Goal: Task Accomplishment & Management: Use online tool/utility

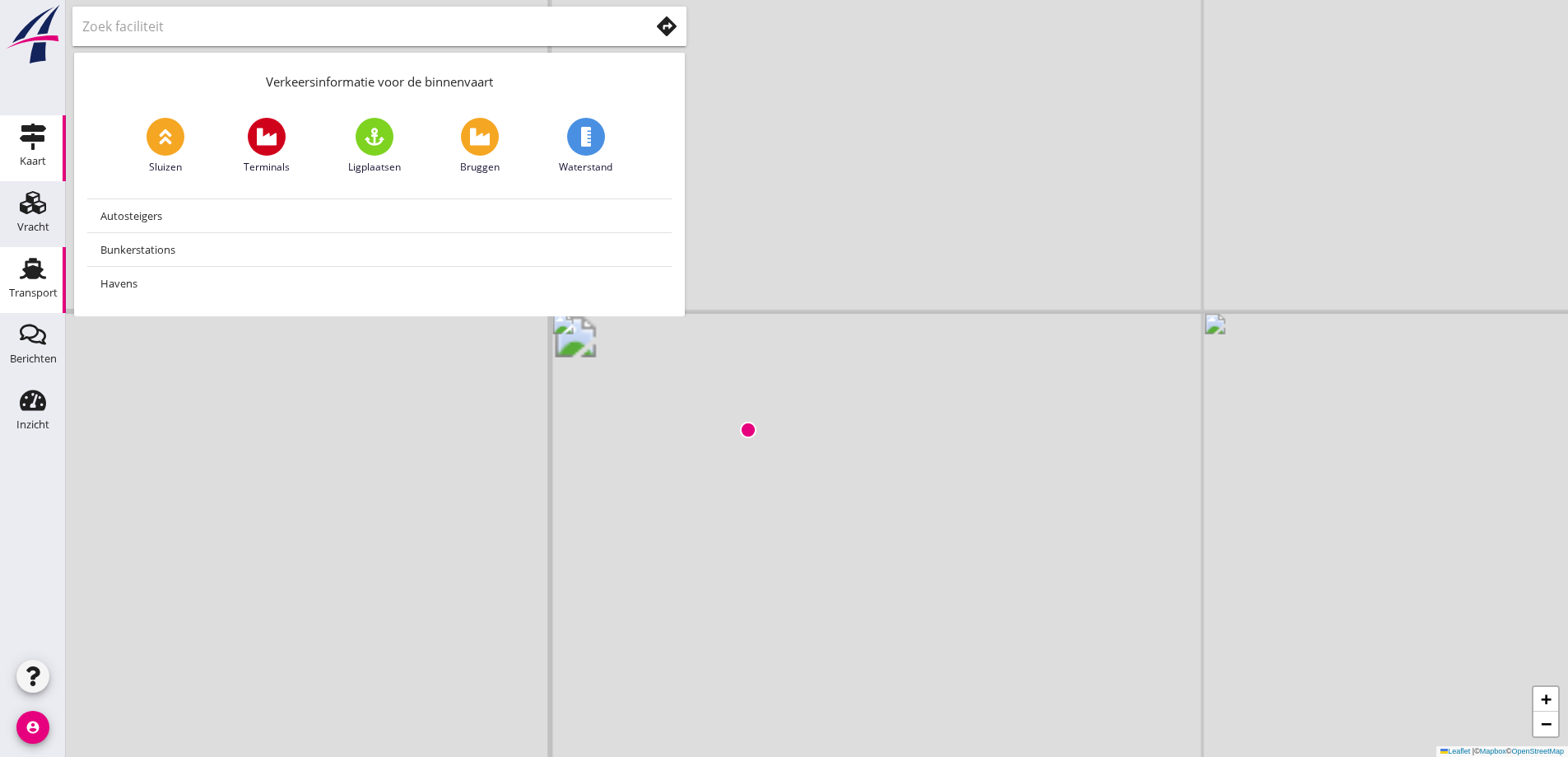
click at [29, 270] on use at bounding box center [33, 269] width 27 height 22
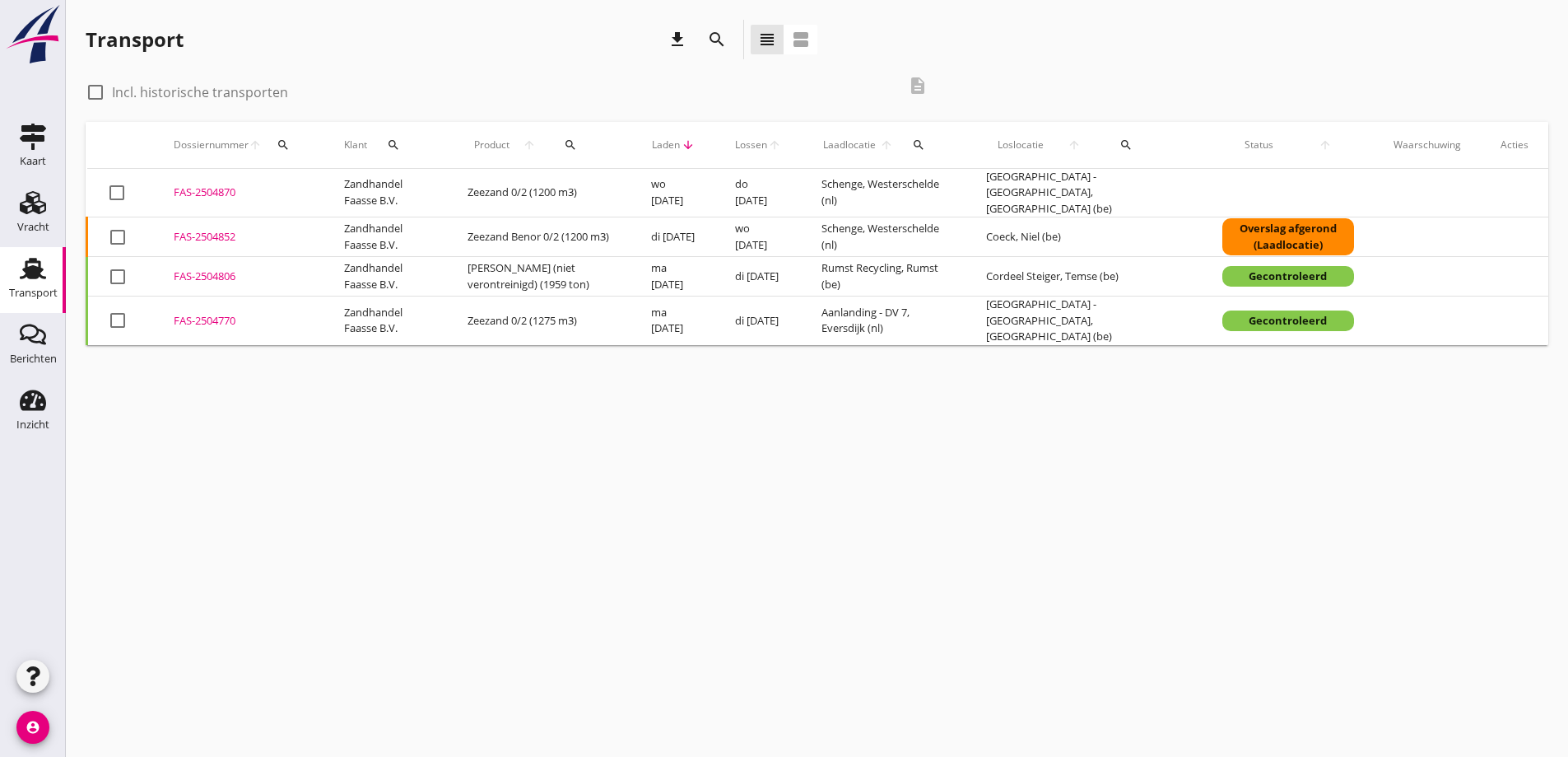
click at [202, 231] on div "FAS-2504852" at bounding box center [239, 237] width 131 height 17
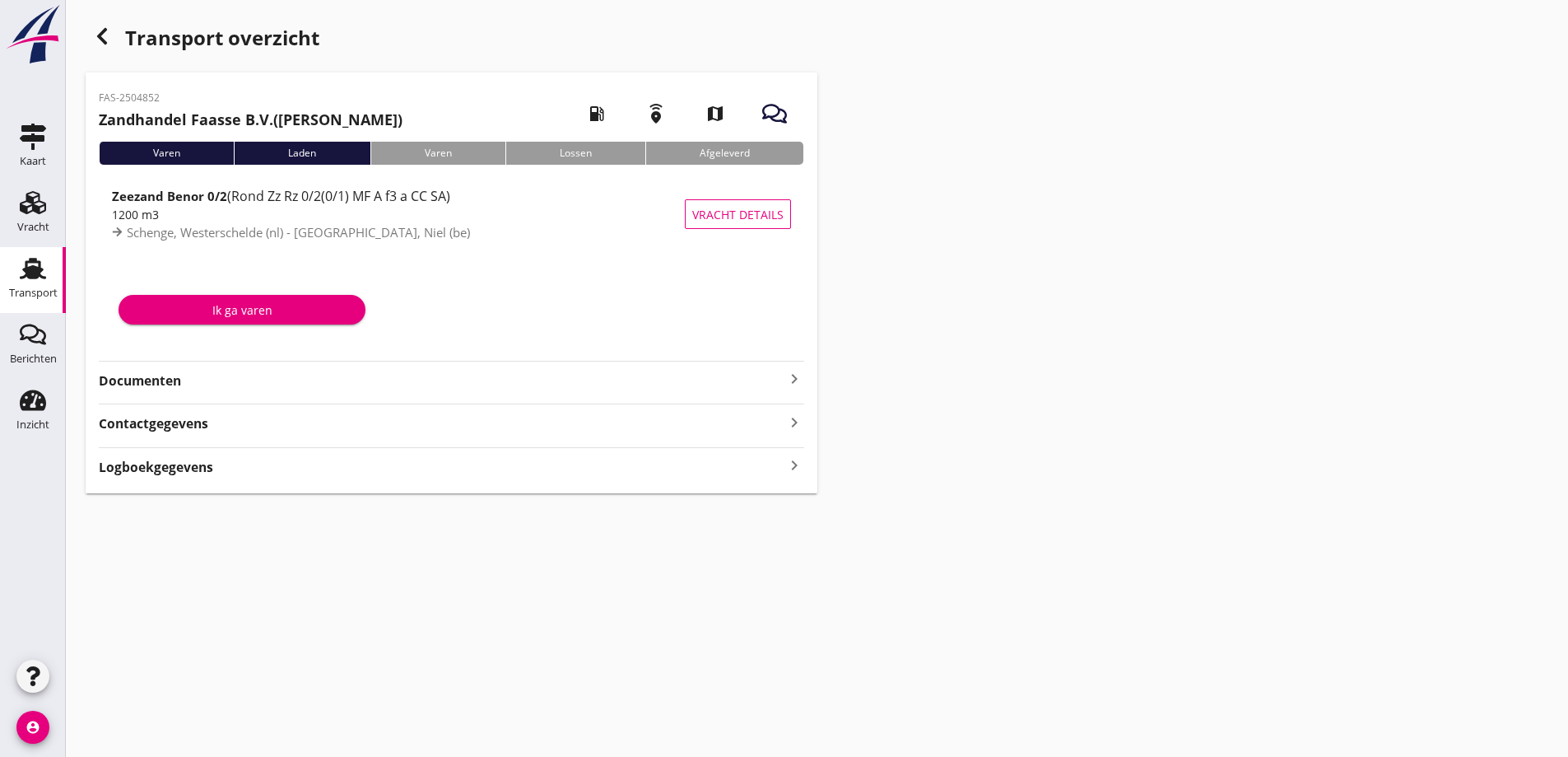
click at [180, 384] on strong "Documenten" at bounding box center [441, 380] width 685 height 19
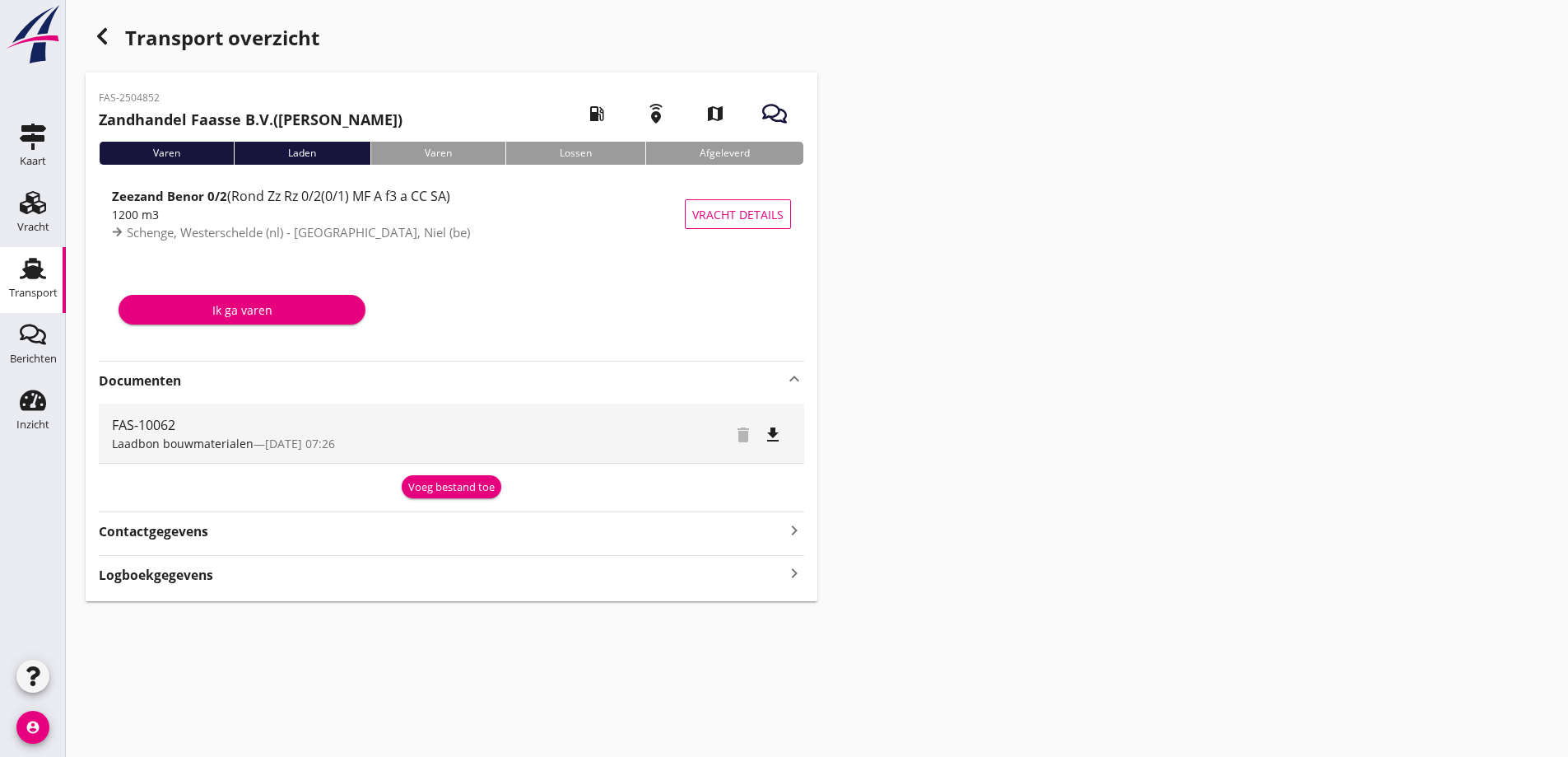
click at [425, 483] on div "Voeg bestand toe" at bounding box center [451, 487] width 86 height 17
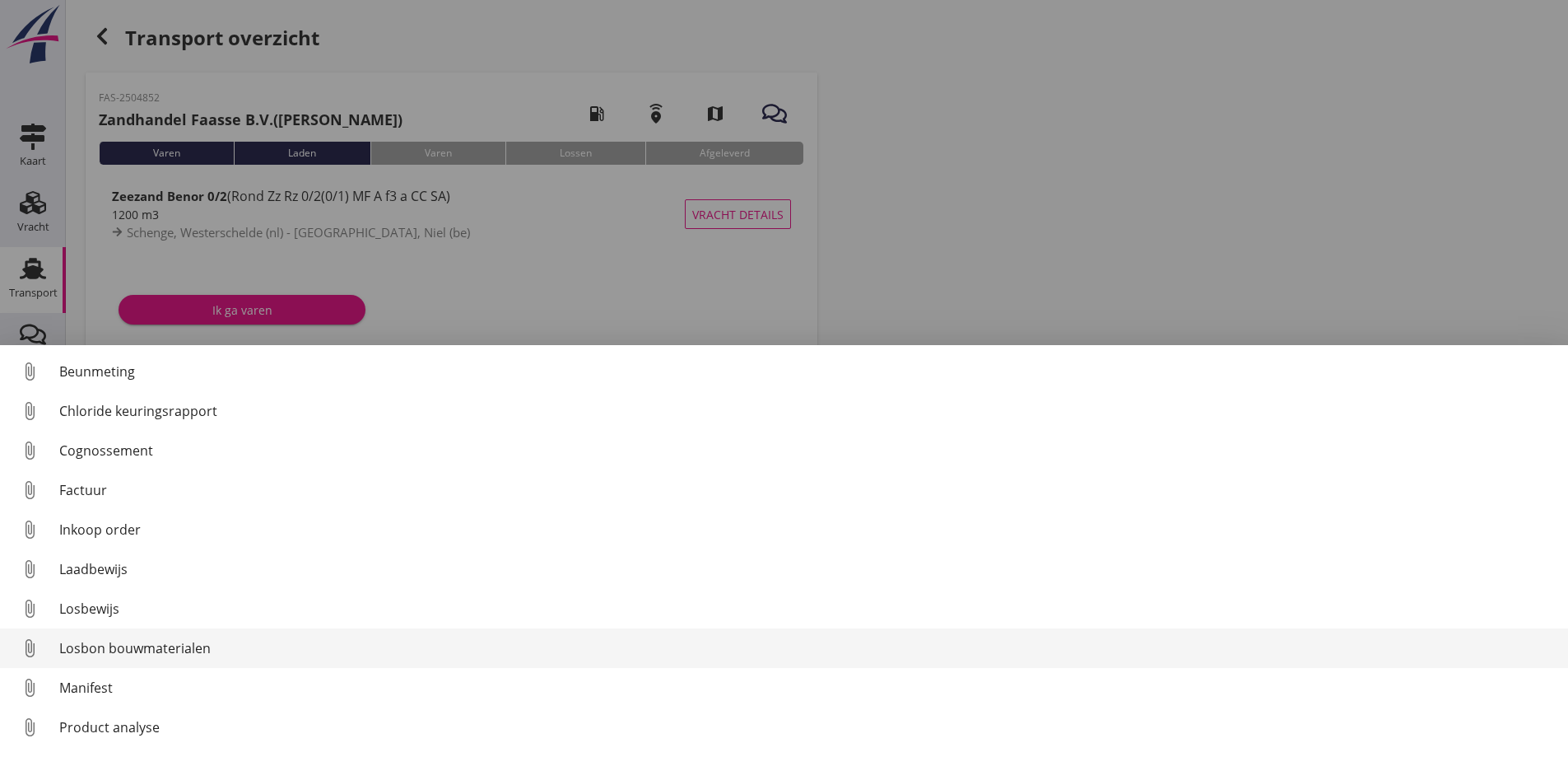
click at [153, 648] on div "Losbon bouwmaterialen" at bounding box center [806, 648] width 1496 height 20
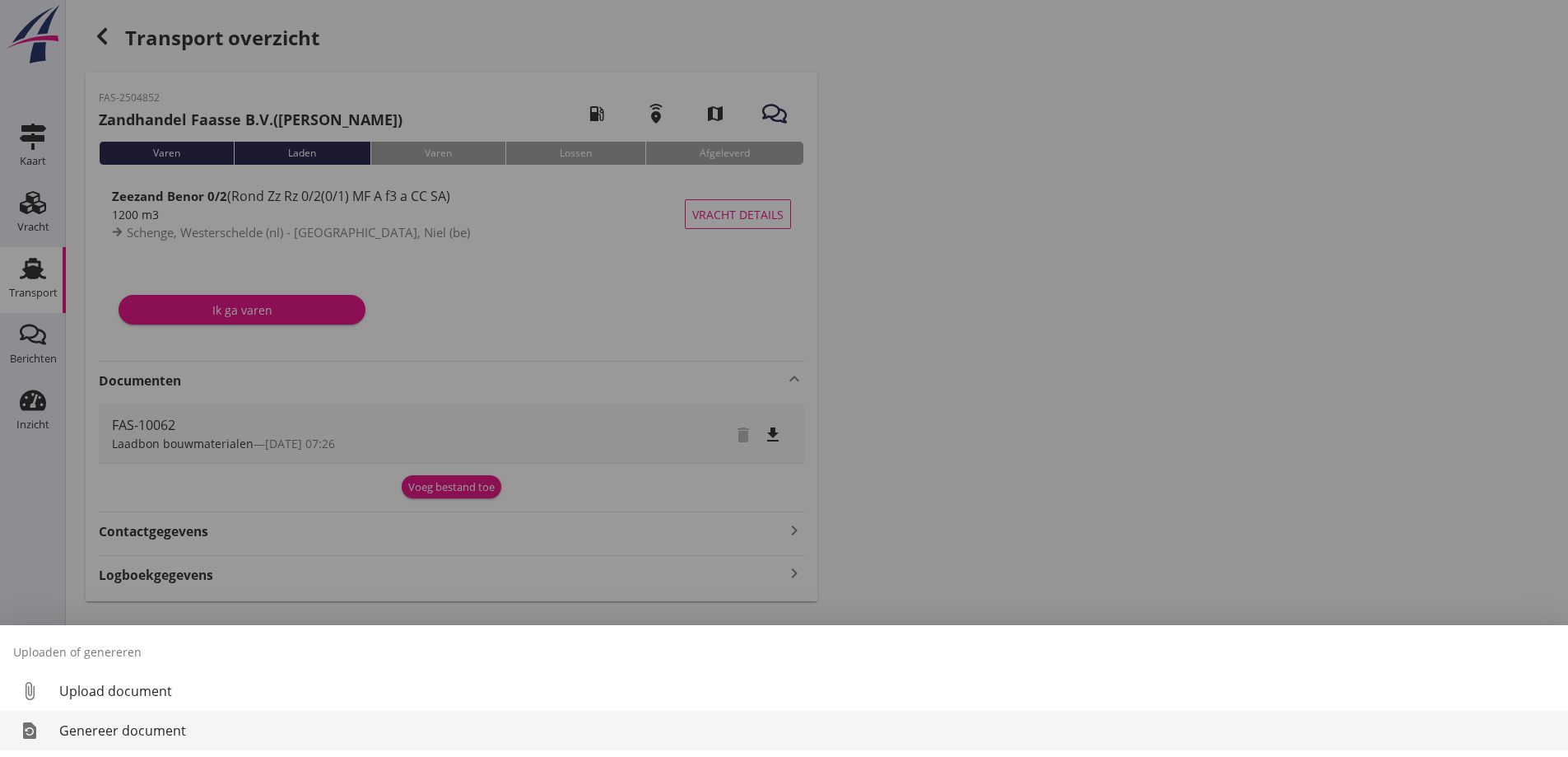
click at [88, 728] on div "Genereer document" at bounding box center [806, 730] width 1496 height 20
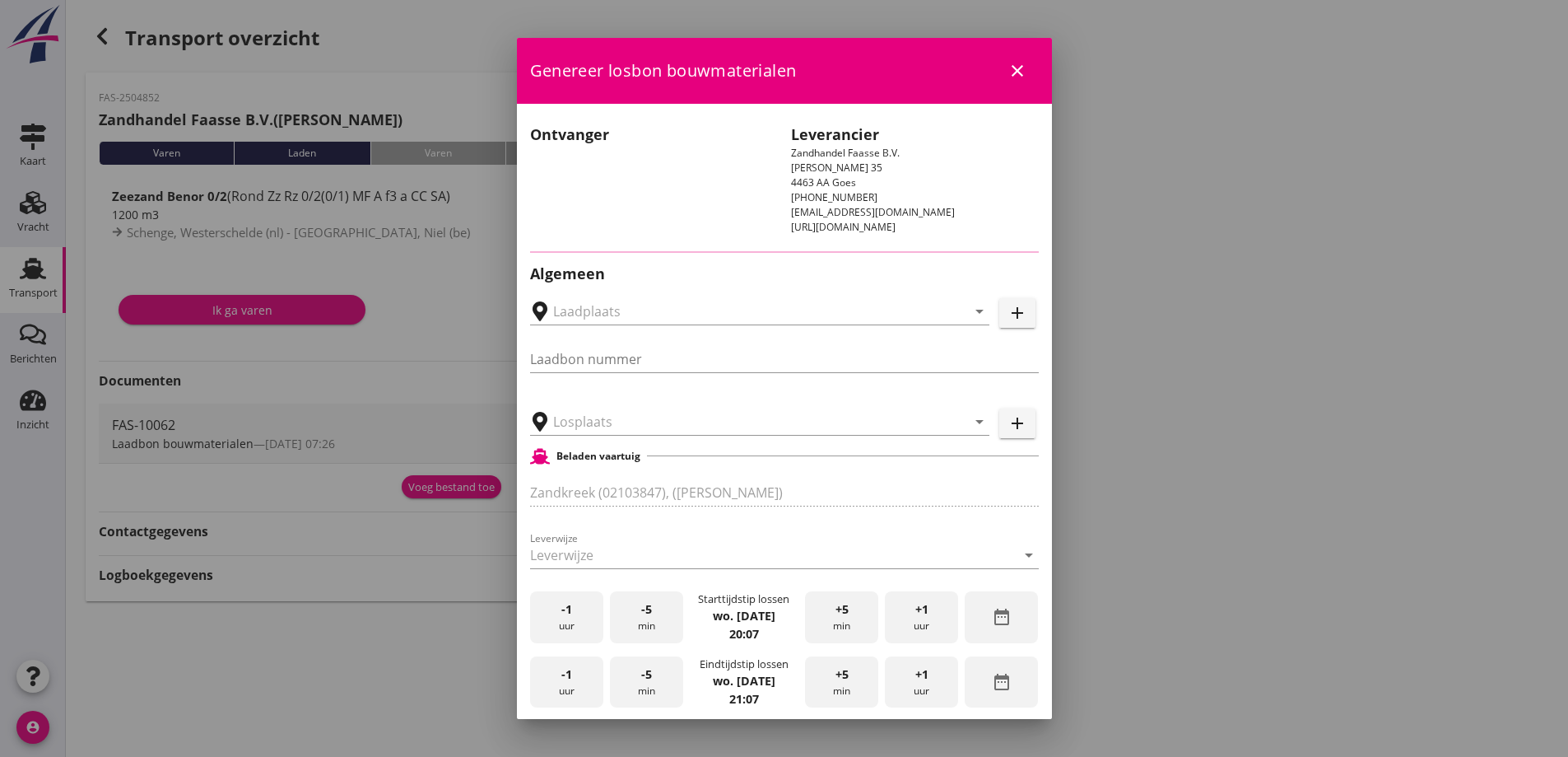
type input "FAS-10062"
type input "Coeck, Niel"
type input "Zeezand Benor 0/2 (6120)"
type input "1200"
checkbox input "true"
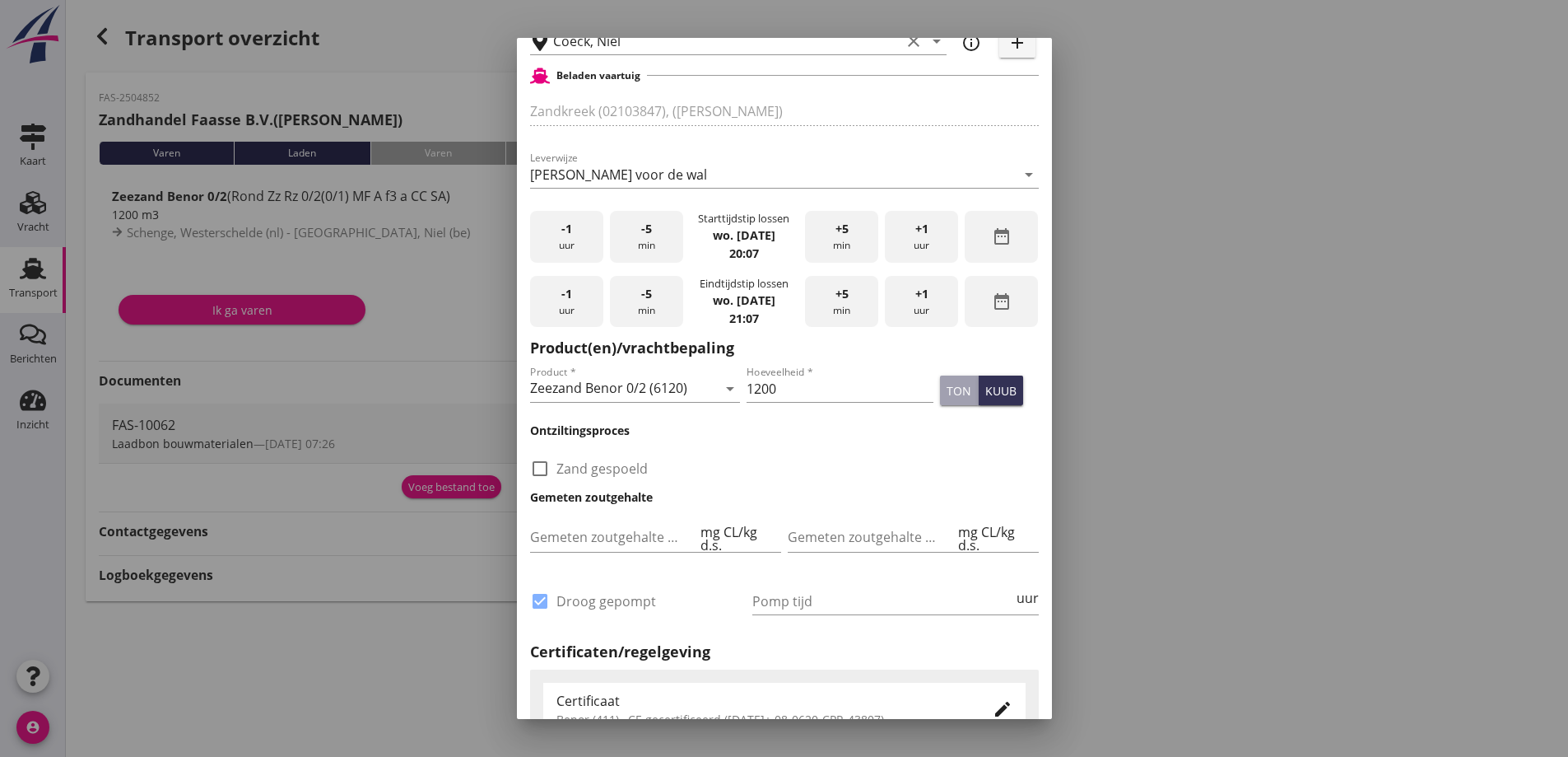
scroll to position [412, 0]
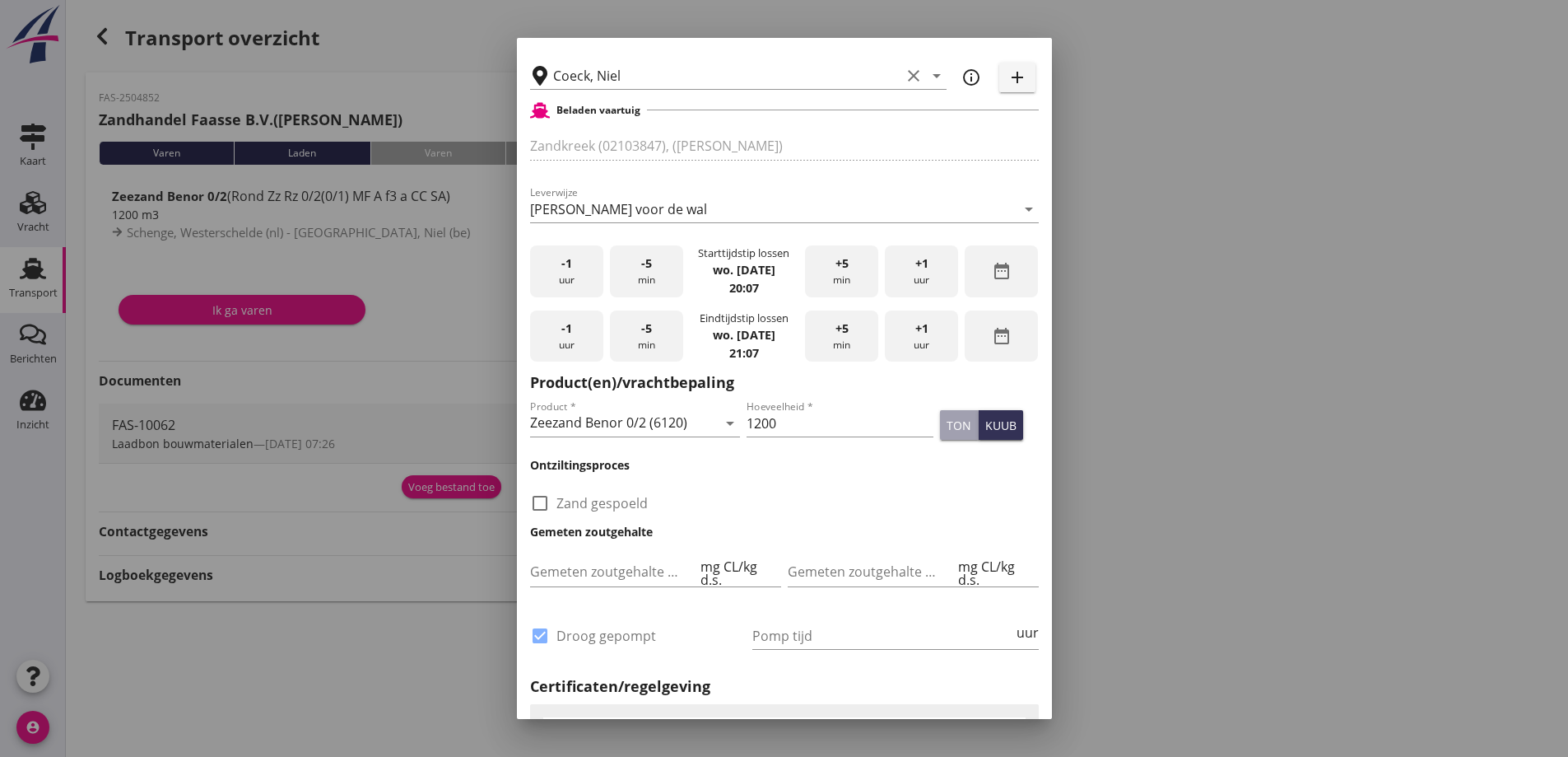
click at [553, 281] on div "-1 uur" at bounding box center [567, 271] width 73 height 52
click at [835, 270] on span "+5" at bounding box center [842, 264] width 13 height 18
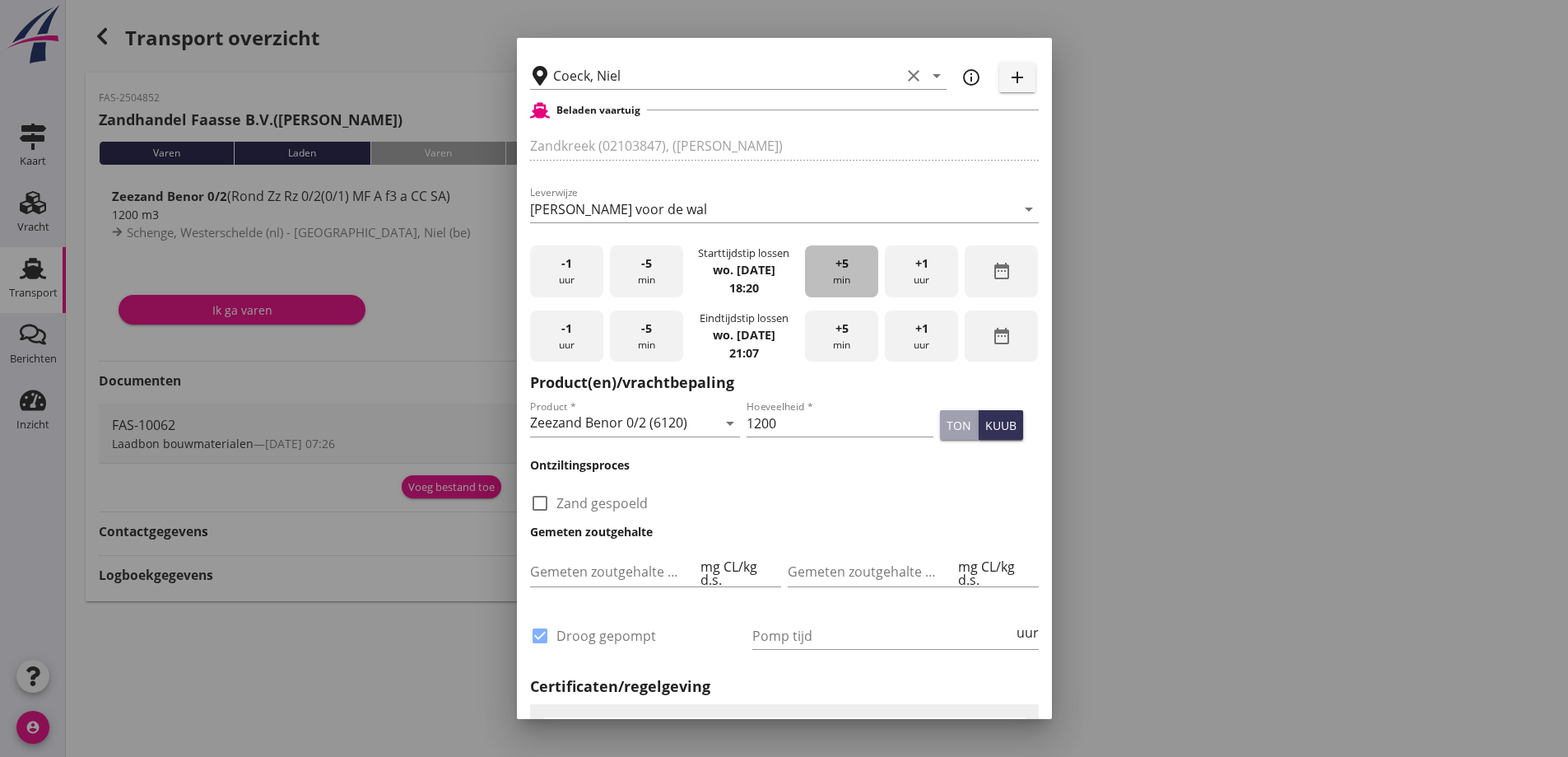
click at [835, 270] on span "+5" at bounding box center [842, 264] width 13 height 18
click at [645, 335] on span "-5" at bounding box center [646, 329] width 11 height 18
click at [822, 352] on div "+5 min" at bounding box center [841, 336] width 73 height 52
drag, startPoint x: 667, startPoint y: 331, endPoint x: 650, endPoint y: 336, distance: 17.7
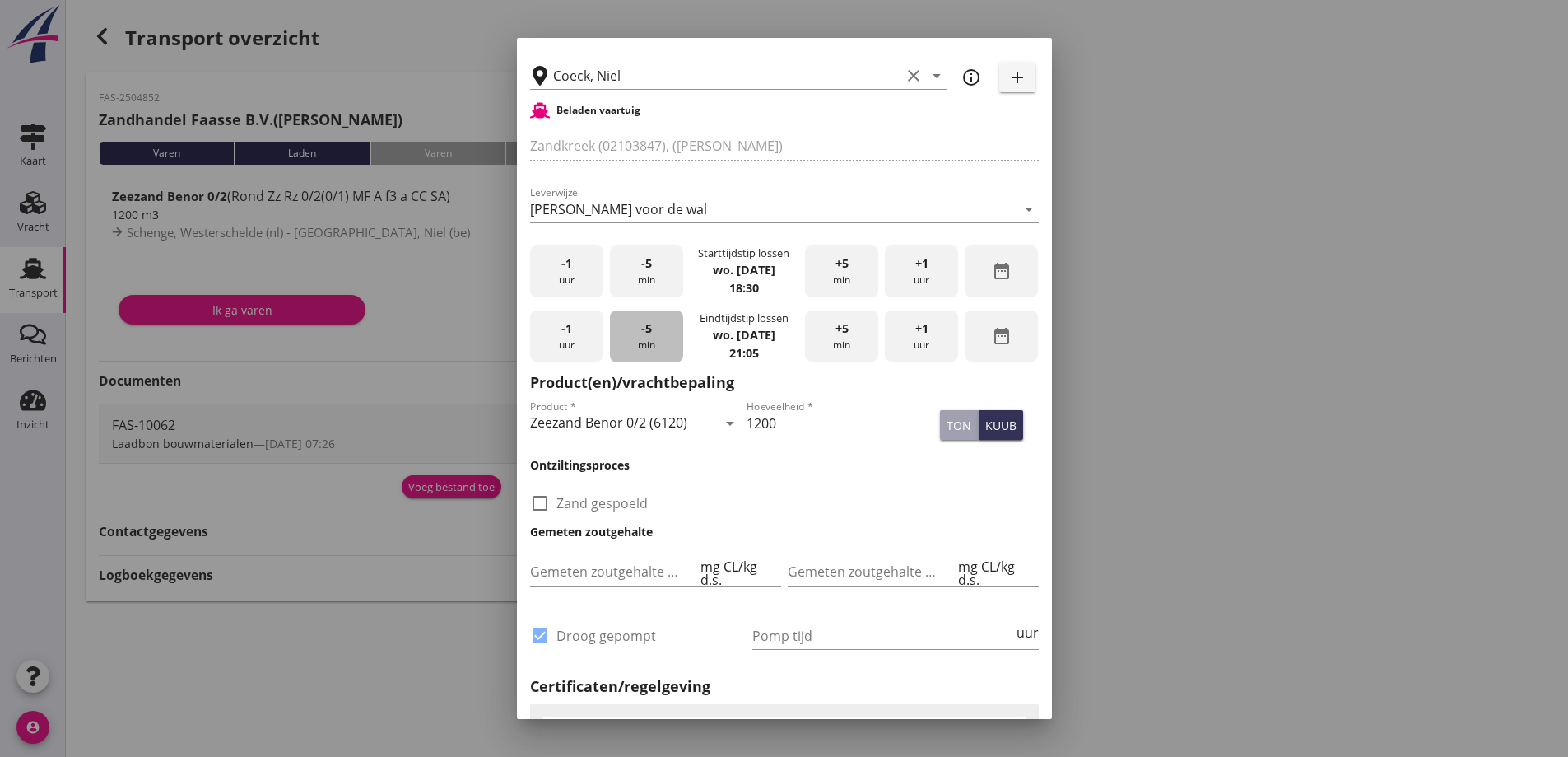
click at [661, 332] on div "-5 min" at bounding box center [646, 336] width 73 height 52
click at [947, 423] on div "ton" at bounding box center [959, 425] width 25 height 17
click at [767, 418] on input "1200" at bounding box center [840, 423] width 187 height 27
type input "1"
type input "2045"
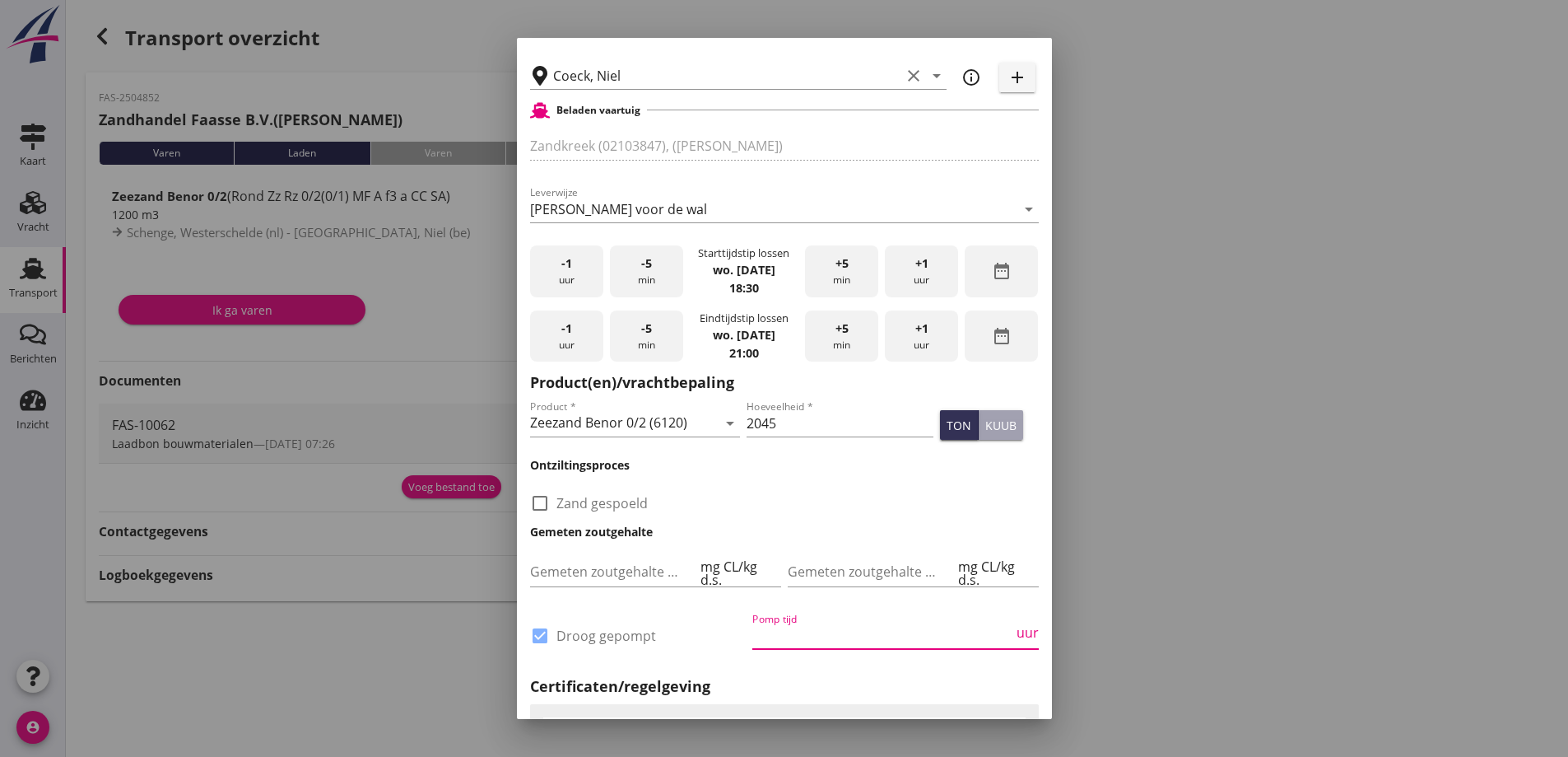
click at [762, 641] on input "Pomp tijd" at bounding box center [883, 636] width 261 height 27
type input "14"
click at [1176, 464] on div at bounding box center [784, 378] width 1568 height 757
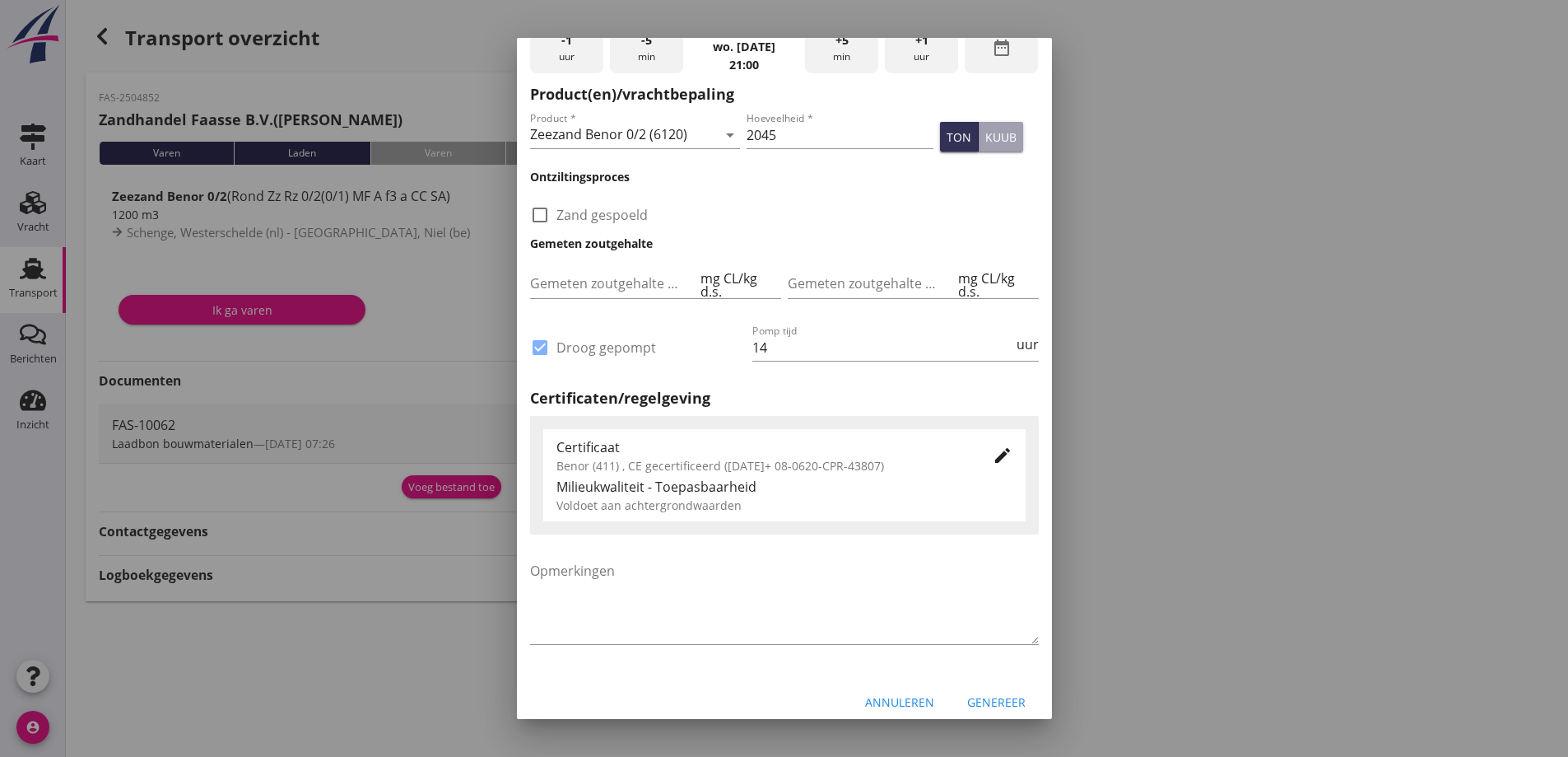
scroll to position [711, 0]
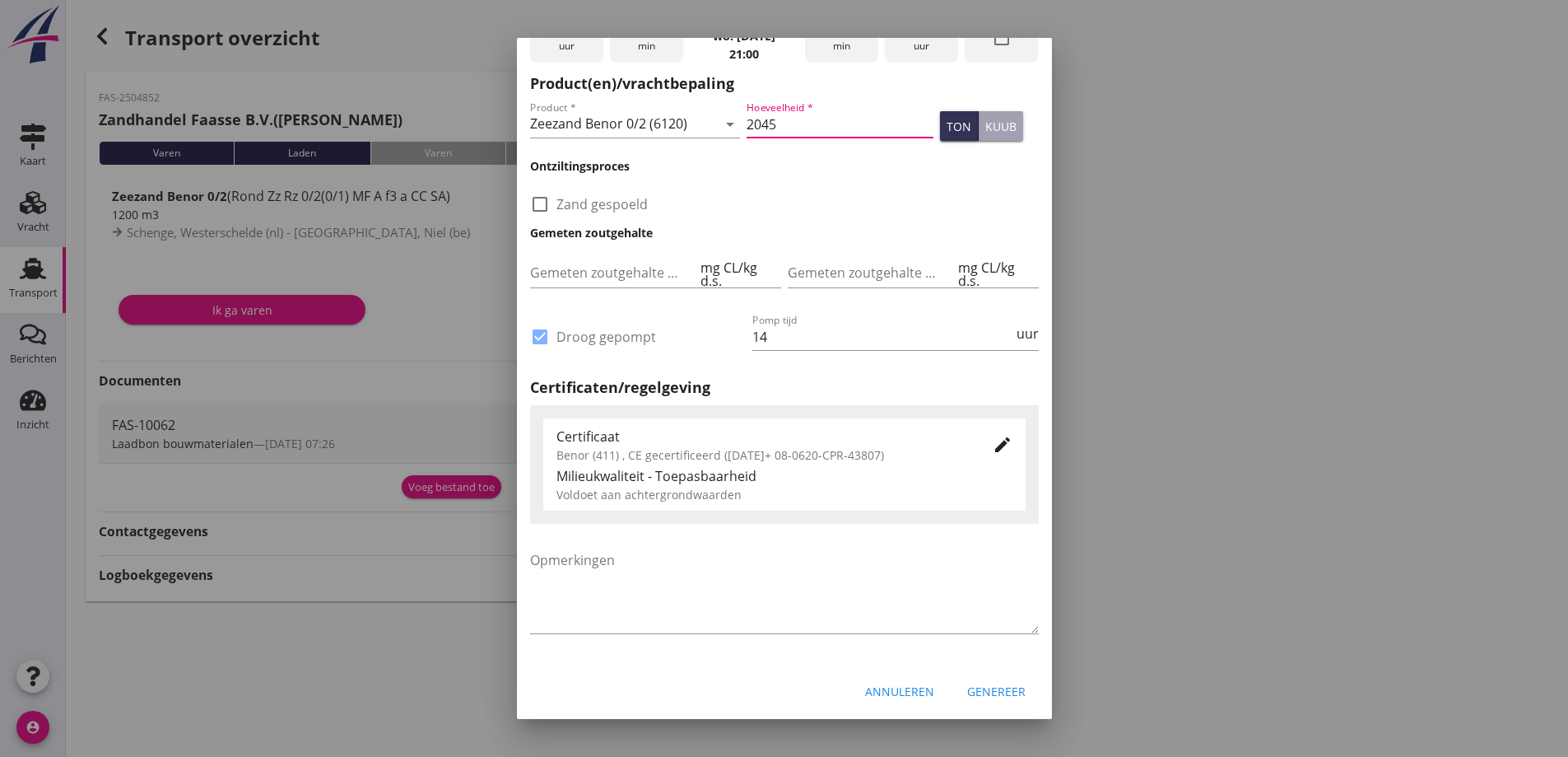
drag, startPoint x: 771, startPoint y: 121, endPoint x: 754, endPoint y: 120, distance: 17.0
click at [754, 120] on input "2045" at bounding box center [840, 125] width 187 height 27
type input "2034"
